Goal: Transaction & Acquisition: Purchase product/service

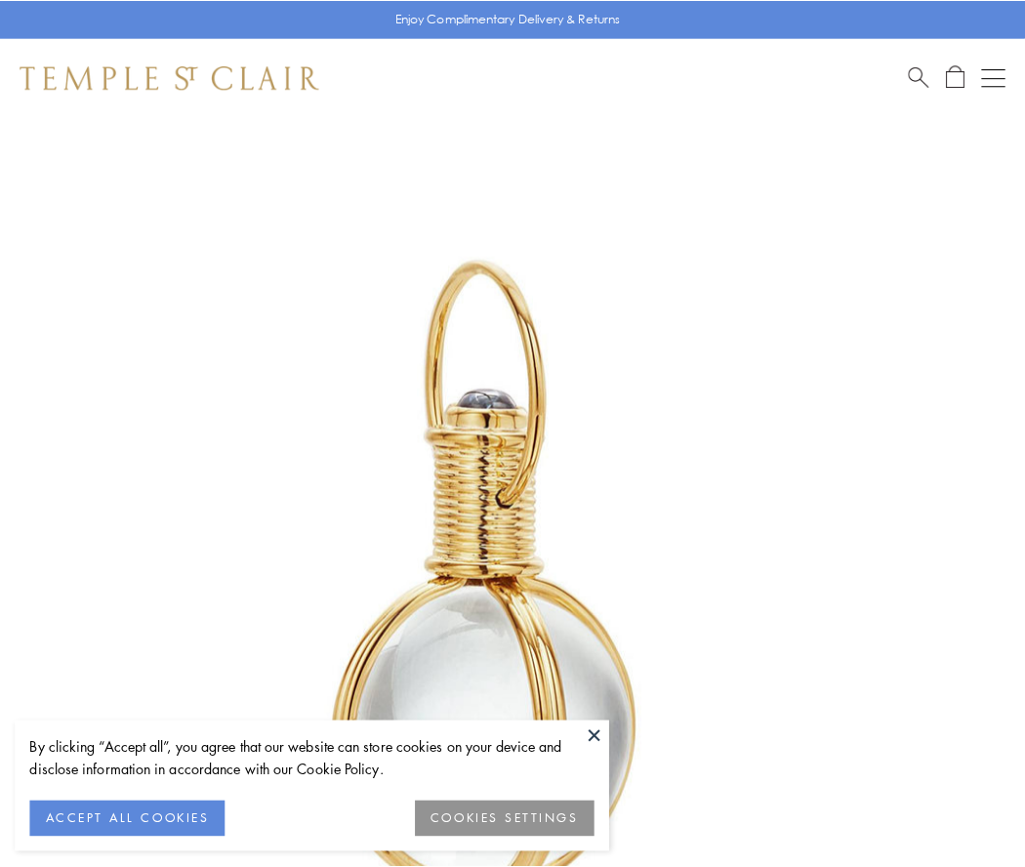
scroll to position [510, 0]
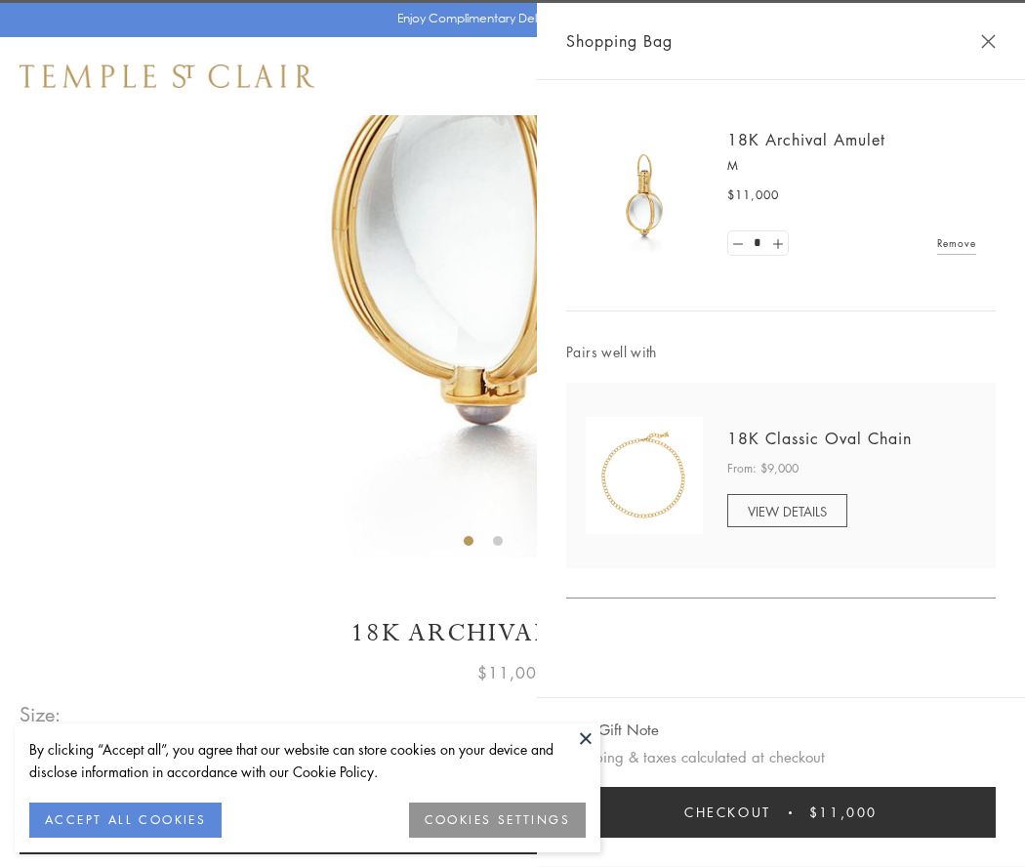
click at [781, 812] on button "Checkout $11,000" at bounding box center [780, 812] width 429 height 51
